Goal: Task Accomplishment & Management: Manage account settings

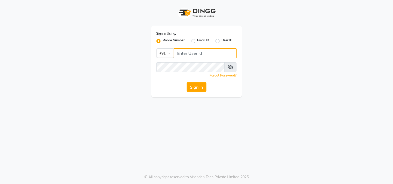
type input "9266285232"
click at [193, 87] on button "Sign In" at bounding box center [197, 87] width 20 height 10
